Goal: Task Accomplishment & Management: Use online tool/utility

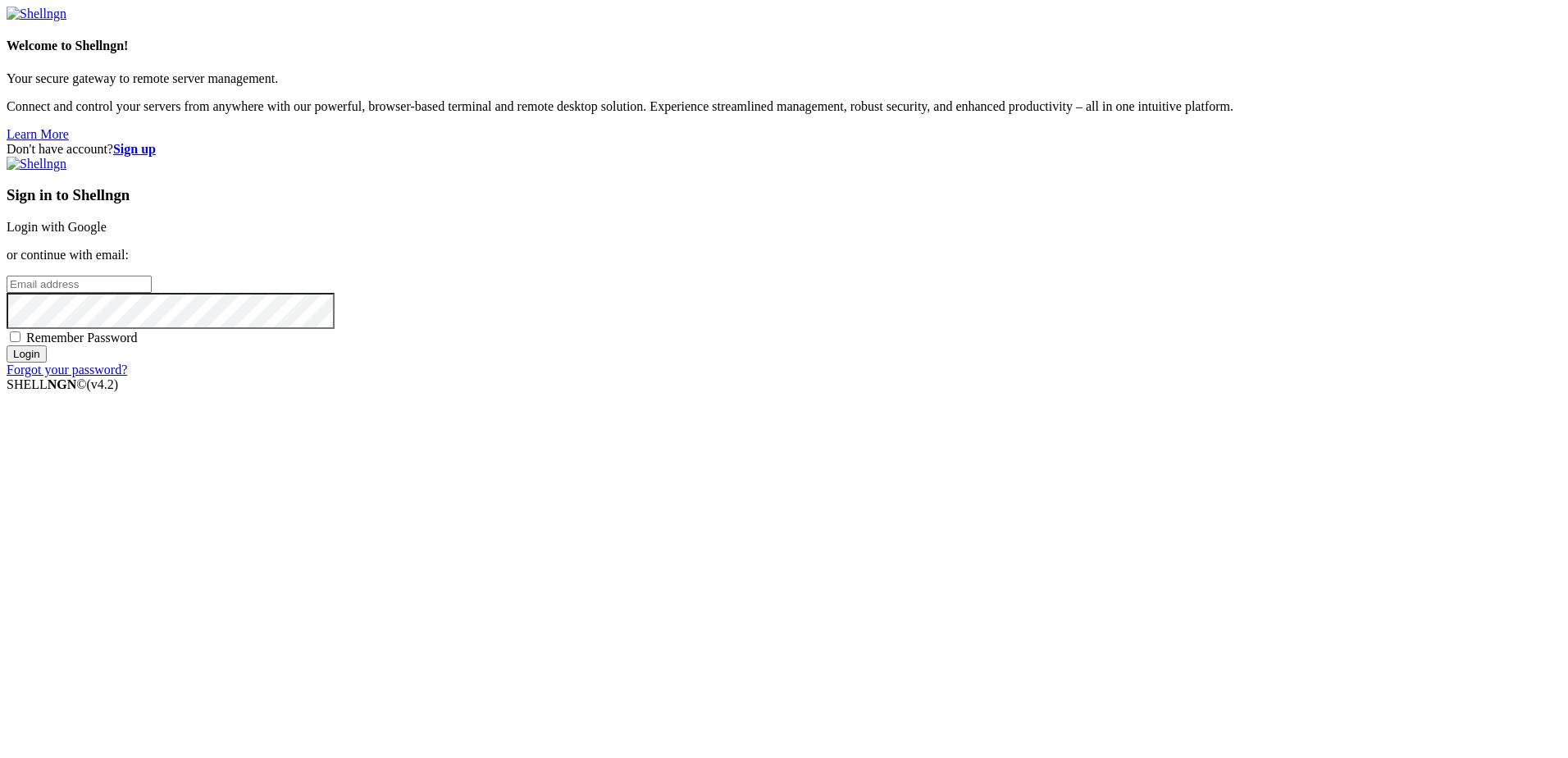
type input "[EMAIL_ADDRESS][PERSON_NAME][PERSON_NAME][PERSON_NAME][DOMAIN_NAME]"
click at [46, 362] on input "Login" at bounding box center [26, 354] width 40 height 18
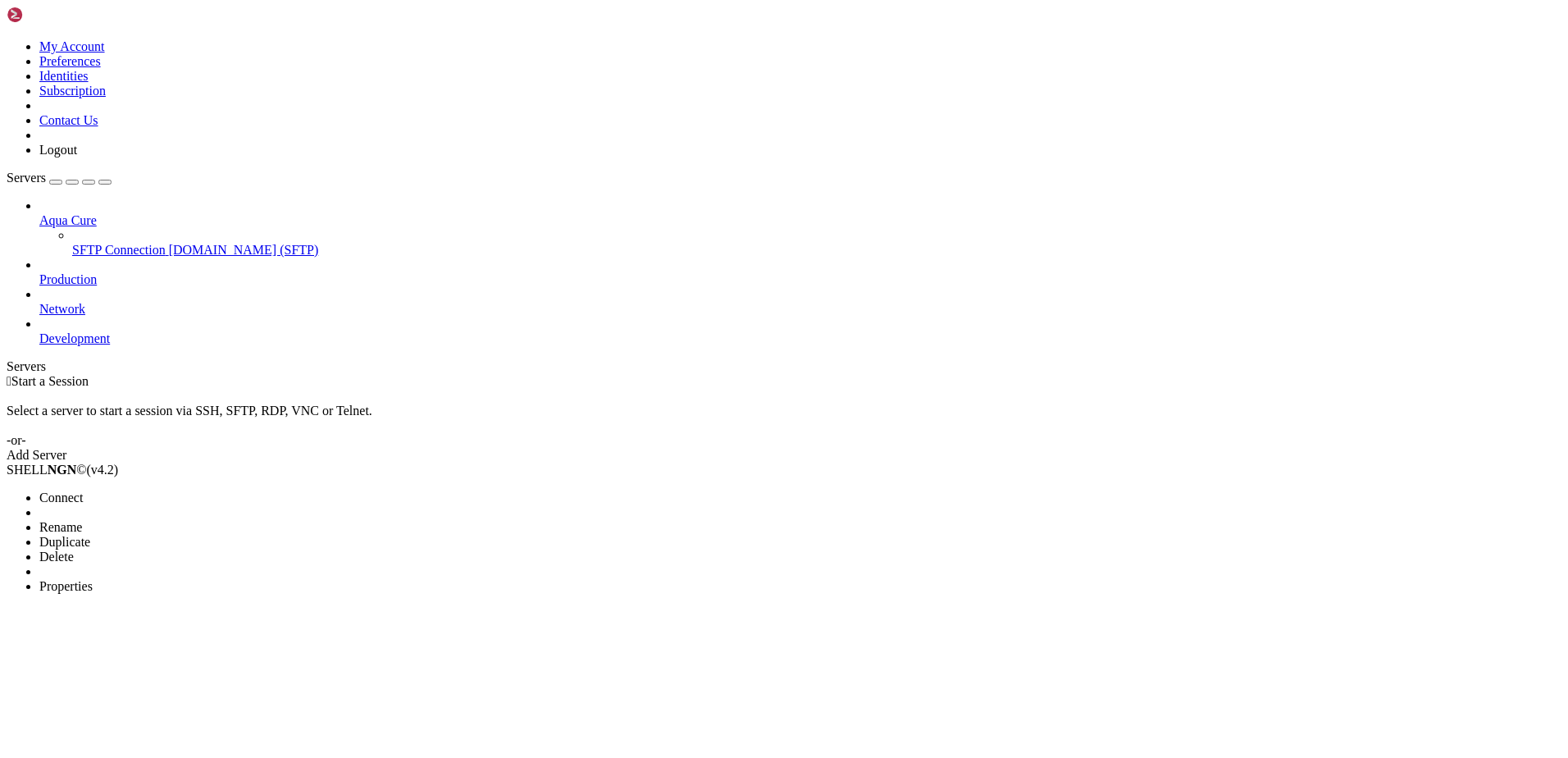
click at [83, 490] on span "Connect" at bounding box center [60, 497] width 44 height 14
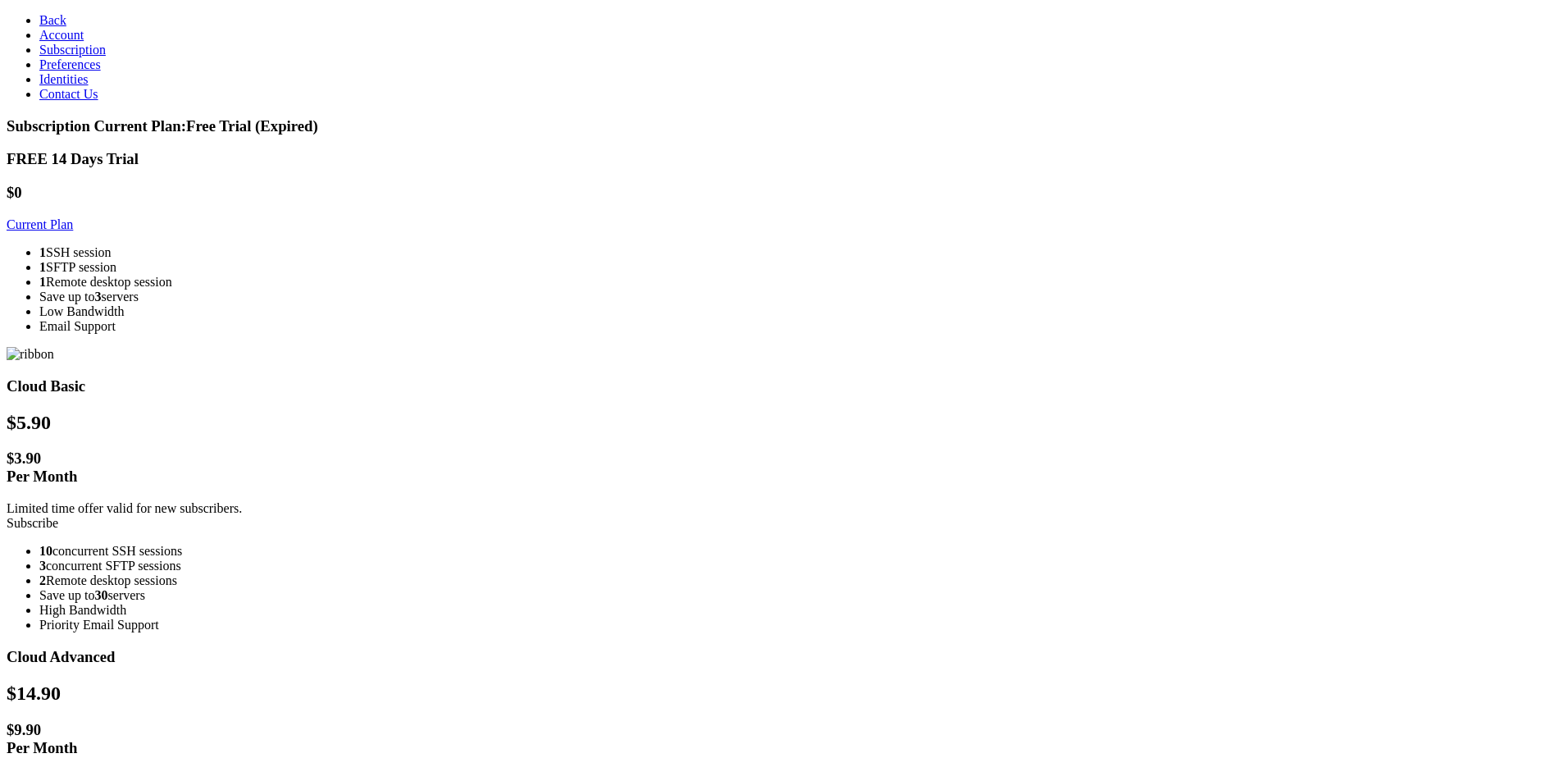
click at [59, 516] on link "Subscribe" at bounding box center [33, 522] width 52 height 14
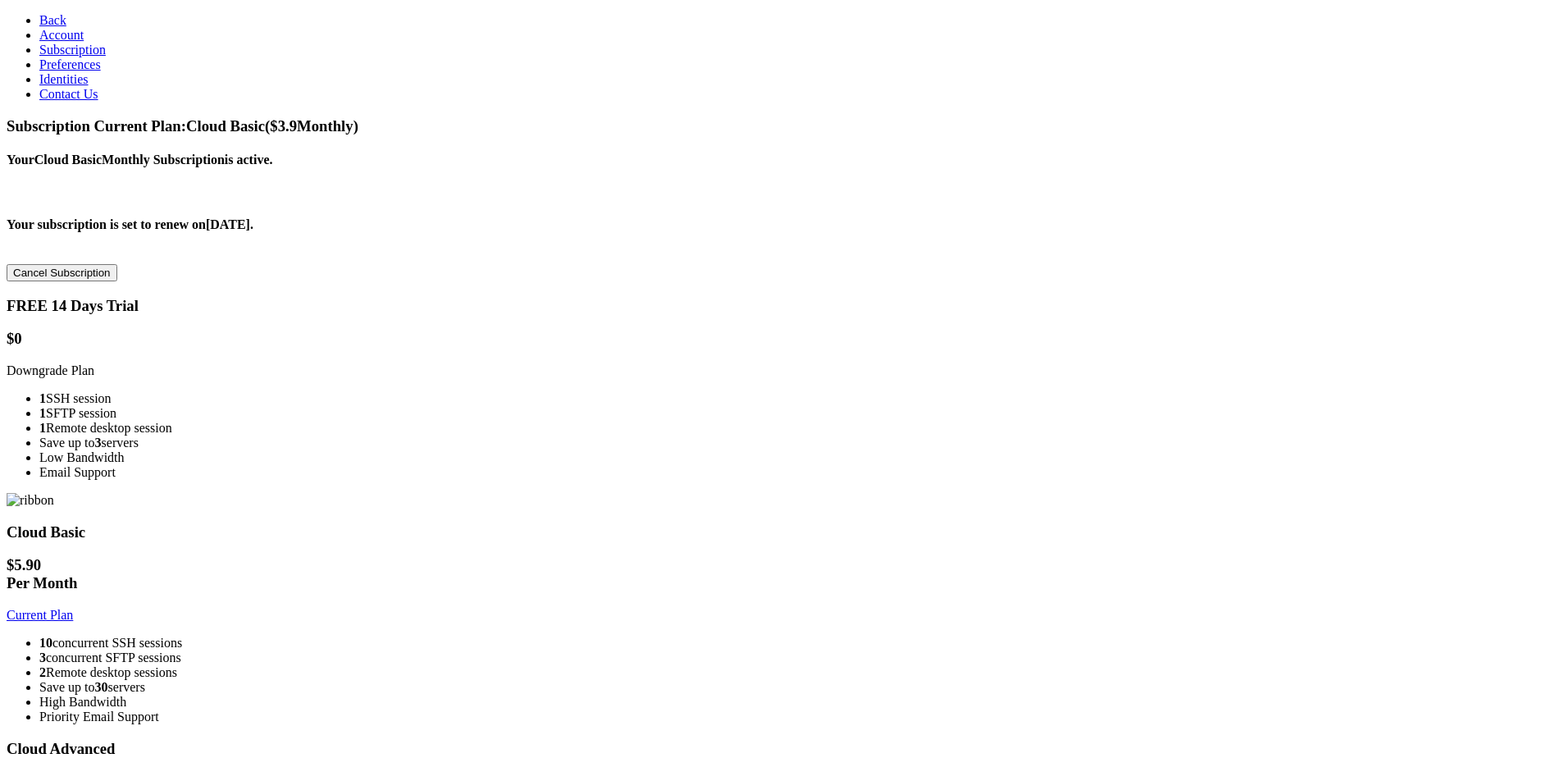
click at [39, 19] on span "Back" at bounding box center [52, 20] width 27 height 14
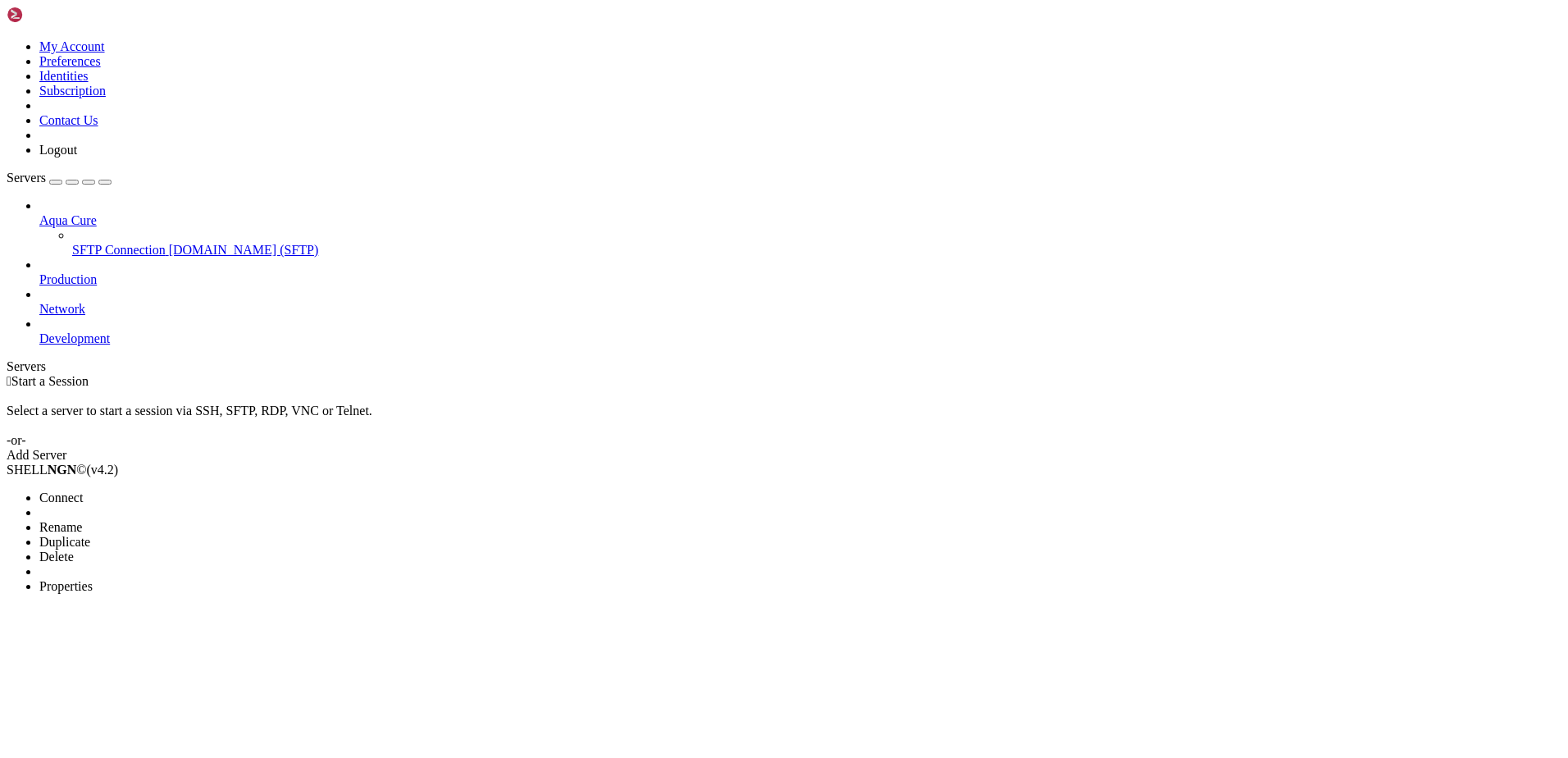
click at [83, 490] on span "Connect" at bounding box center [60, 497] width 44 height 14
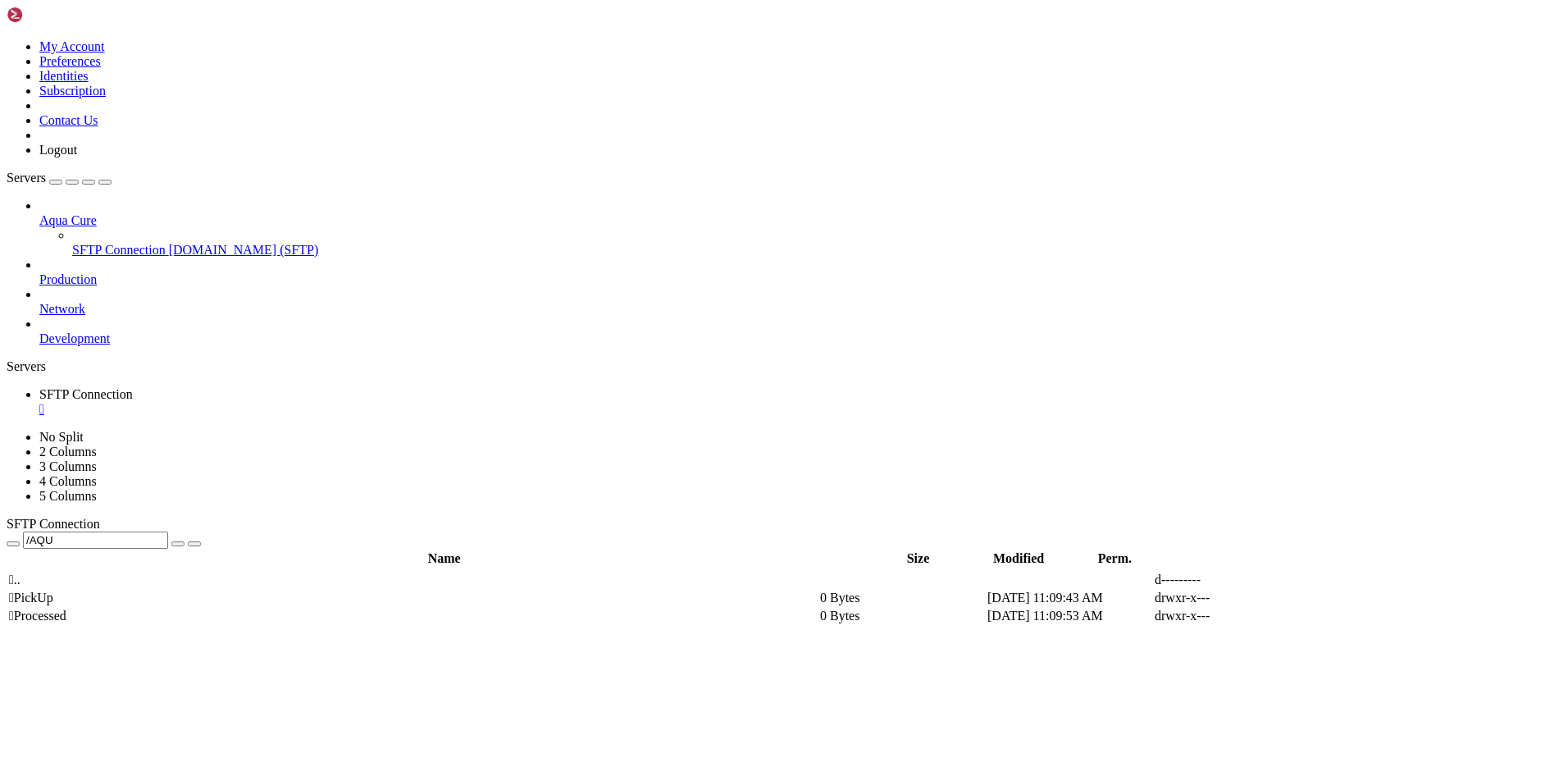
click at [53, 591] on span " PickUp" at bounding box center [32, 597] width 45 height 14
type input "/AQU/PickUp"
